Goal: Information Seeking & Learning: Learn about a topic

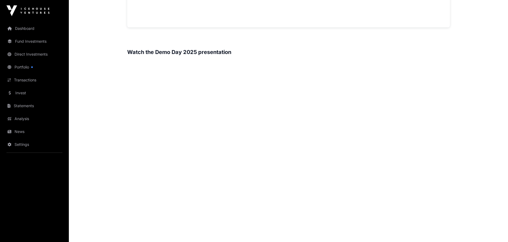
scroll to position [717, 0]
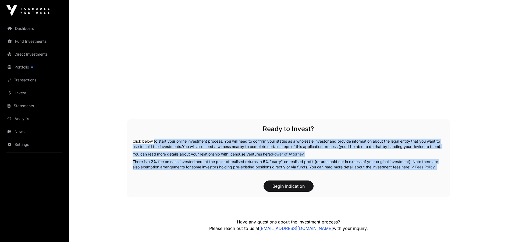
drag, startPoint x: 152, startPoint y: 143, endPoint x: 357, endPoint y: 181, distance: 209.1
click at [357, 181] on div "Ready to Invest? Click below to start your online investment process. You will …" at bounding box center [288, 158] width 323 height 78
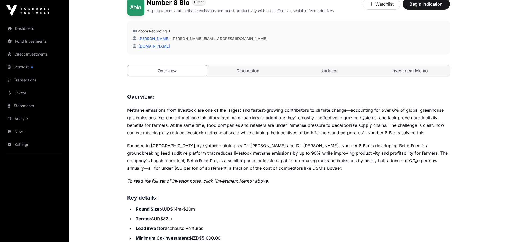
scroll to position [144, 0]
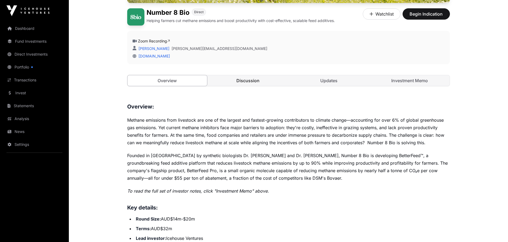
click at [239, 77] on link "Discussion" at bounding box center [248, 80] width 80 height 11
click at [241, 78] on link "Discussion" at bounding box center [248, 80] width 80 height 11
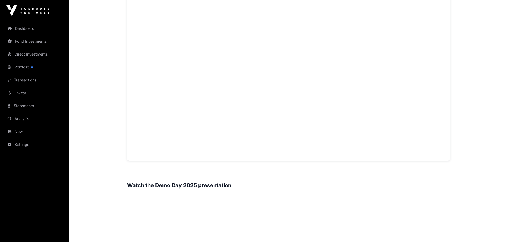
scroll to position [431, 0]
